Goal: Task Accomplishment & Management: Manage account settings

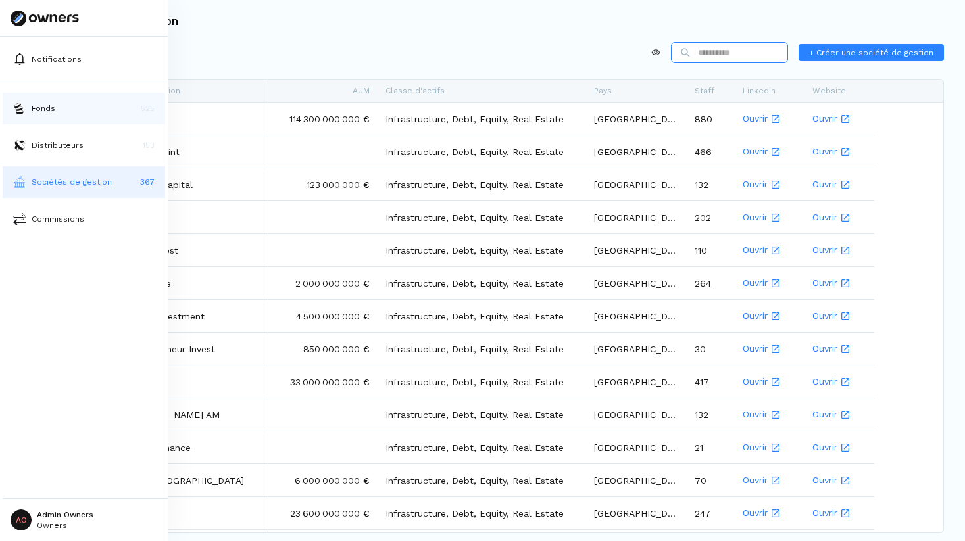
click at [71, 98] on button "Fonds 525" at bounding box center [84, 109] width 162 height 32
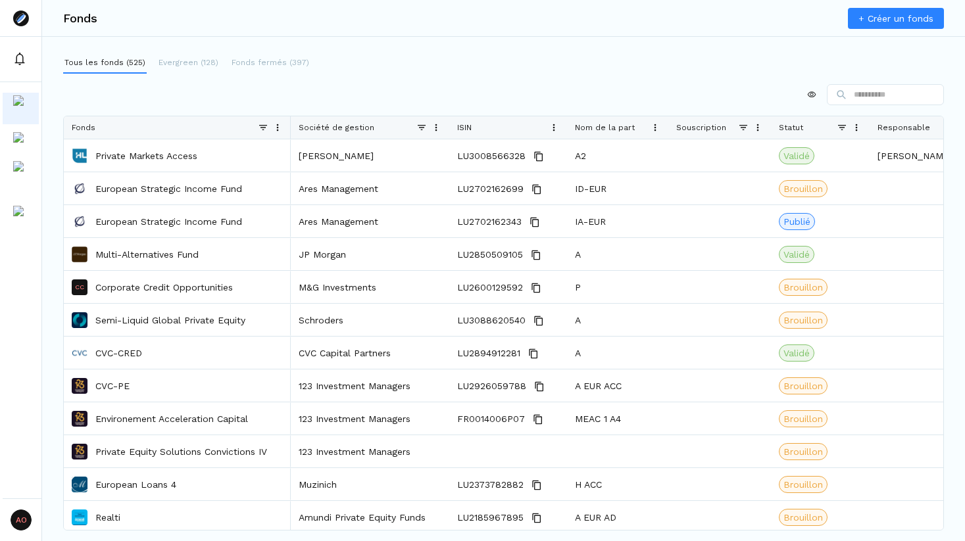
click at [880, 14] on link "+ Créer un fonds" at bounding box center [896, 18] width 96 height 21
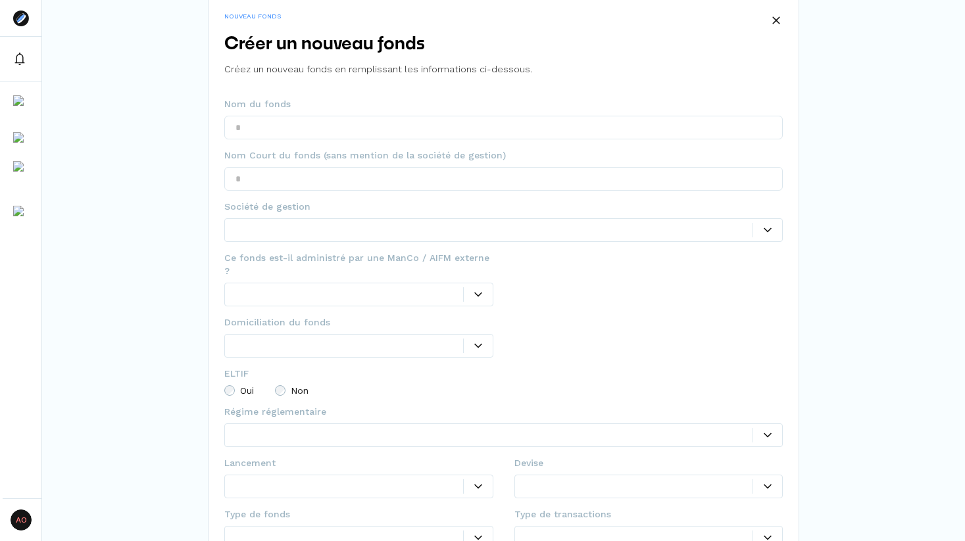
scroll to position [46, 0]
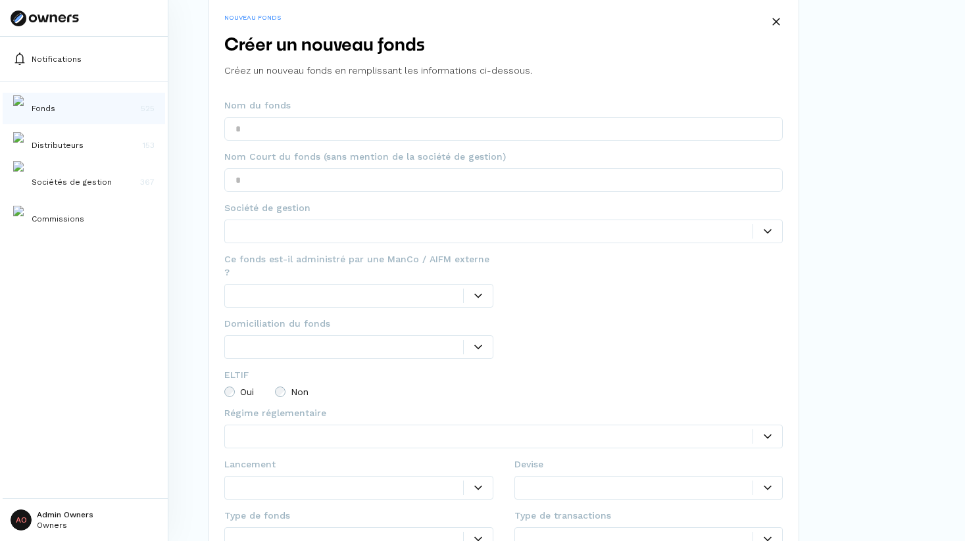
click at [63, 109] on button "Fonds 525" at bounding box center [84, 109] width 162 height 32
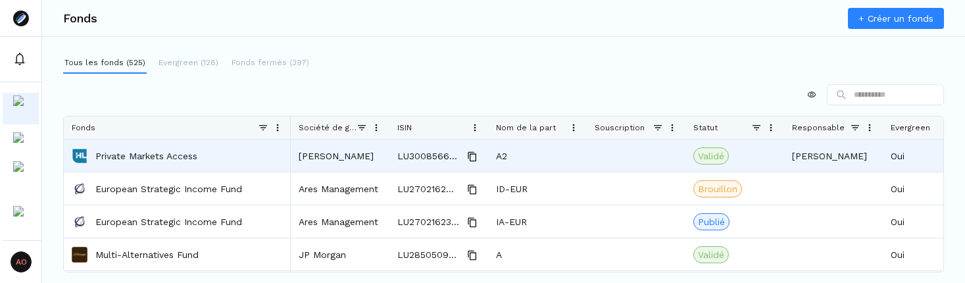
click at [164, 155] on p "Private Markets Access" at bounding box center [146, 155] width 102 height 13
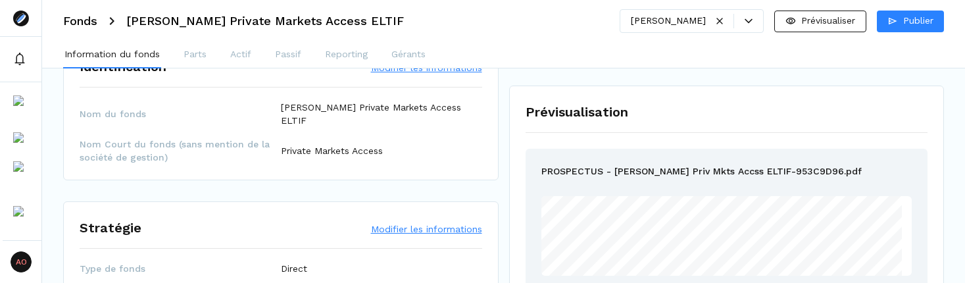
scroll to position [76, 0]
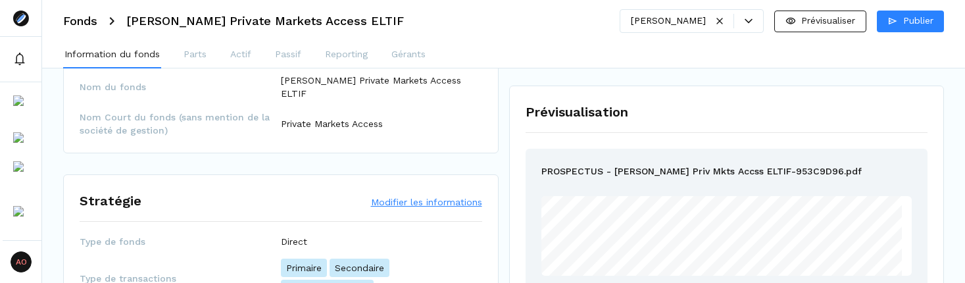
click at [422, 195] on button "Modifier les informations" at bounding box center [426, 201] width 111 height 13
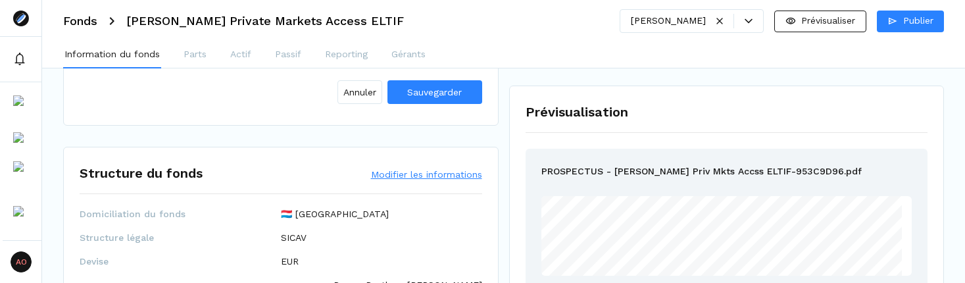
scroll to position [787, 0]
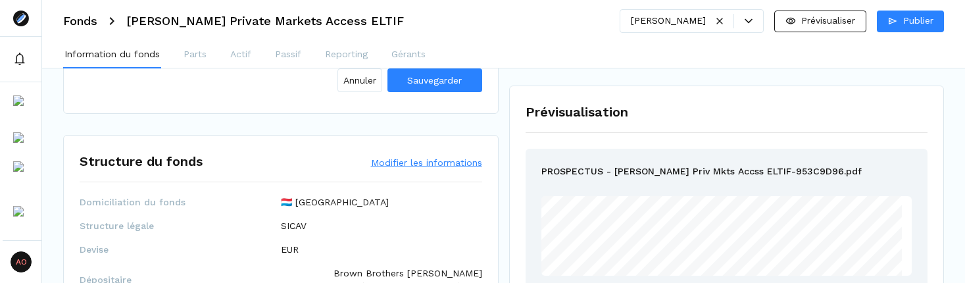
click at [440, 156] on button "Modifier les informations" at bounding box center [426, 162] width 111 height 13
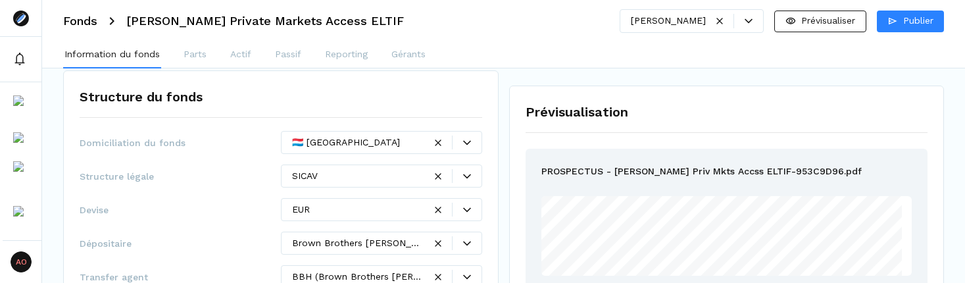
scroll to position [858, 0]
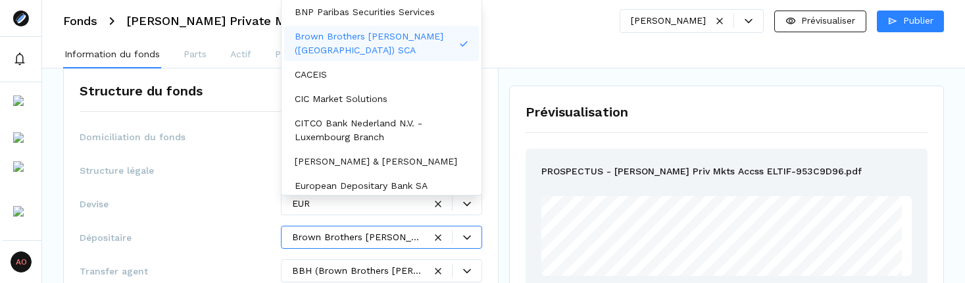
click at [463, 234] on icon at bounding box center [467, 238] width 8 height 8
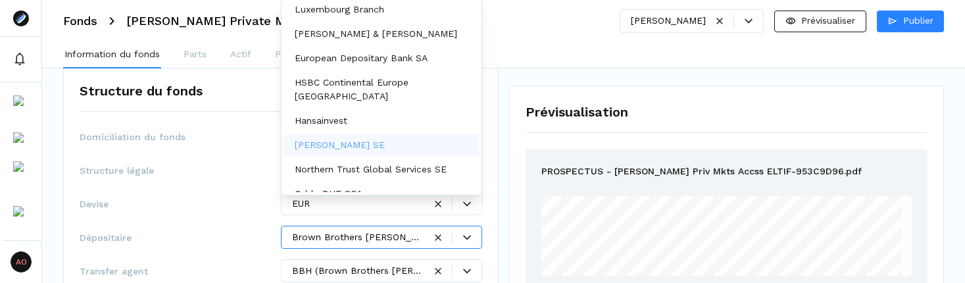
scroll to position [126, 0]
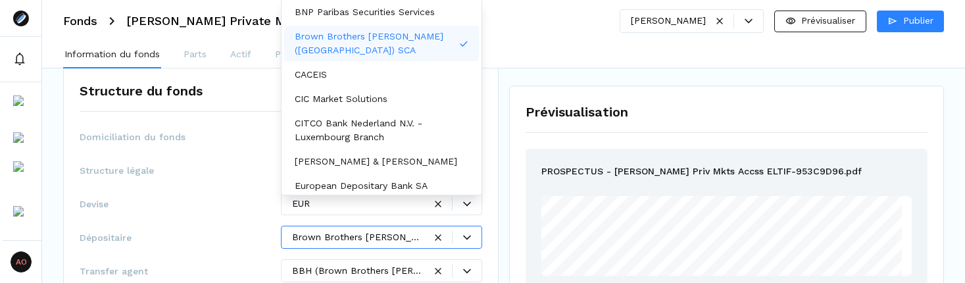
click at [603, 26] on div "Fonds [PERSON_NAME] Private Markets Access ELTIF [PERSON_NAME] Prévisualiser Pu…" at bounding box center [503, 21] width 923 height 42
